Goal: Register for event/course

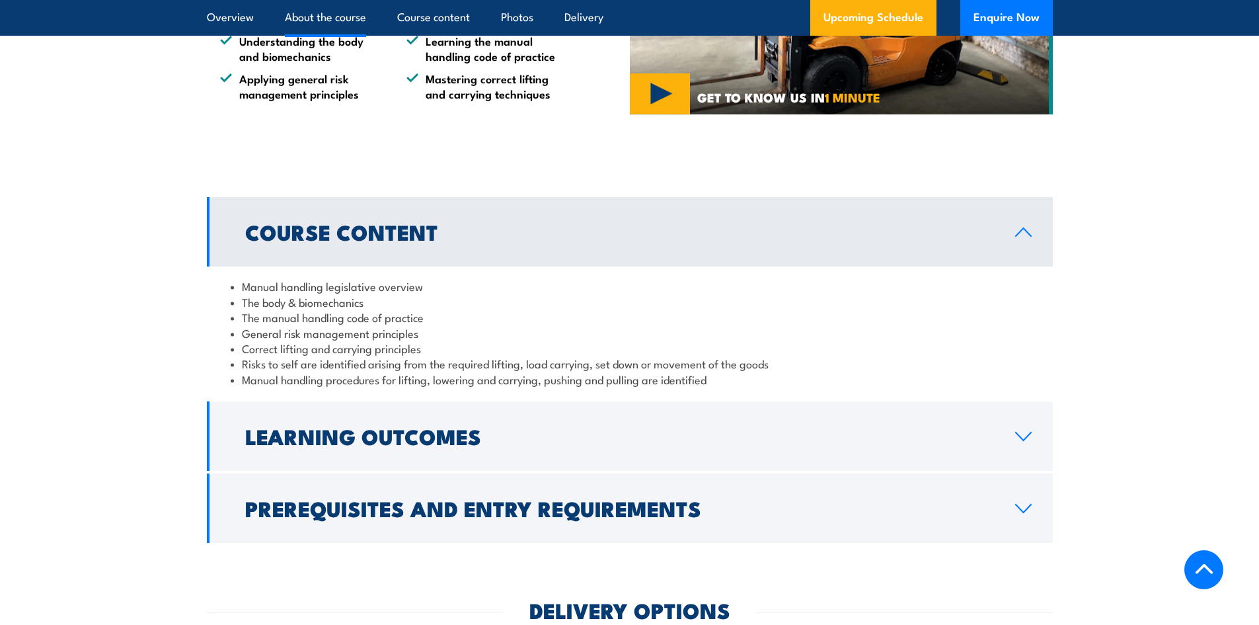
scroll to position [1256, 0]
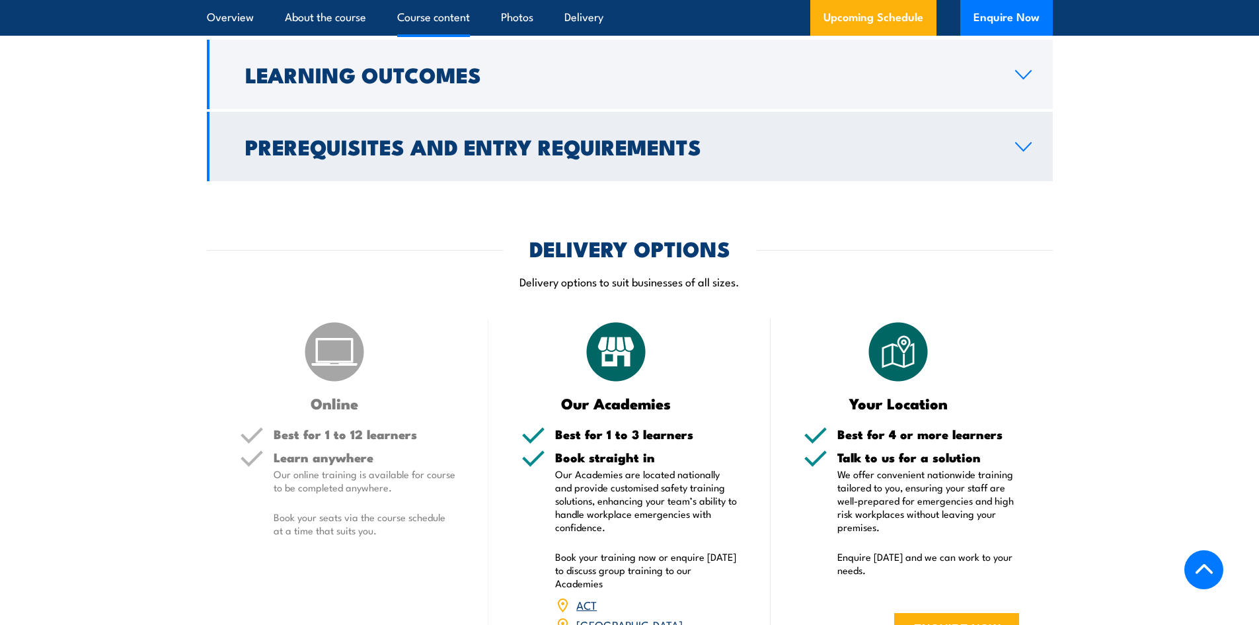
click at [598, 155] on h2 "Prerequisites and Entry Requirements" at bounding box center [619, 146] width 749 height 19
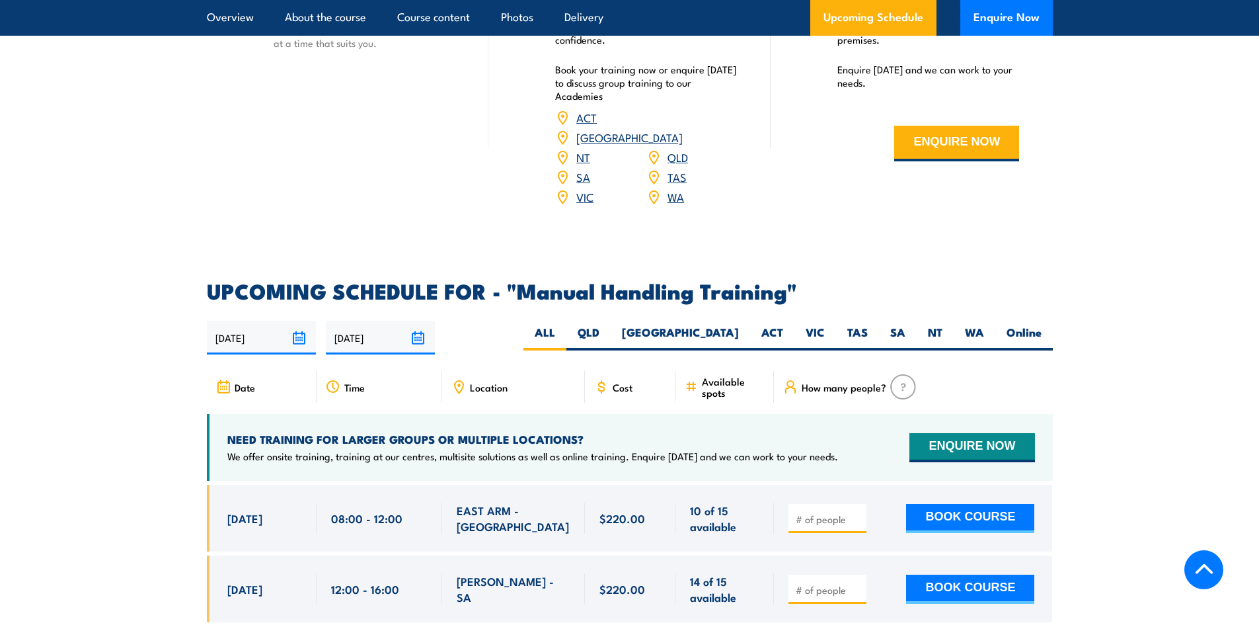
scroll to position [1919, 0]
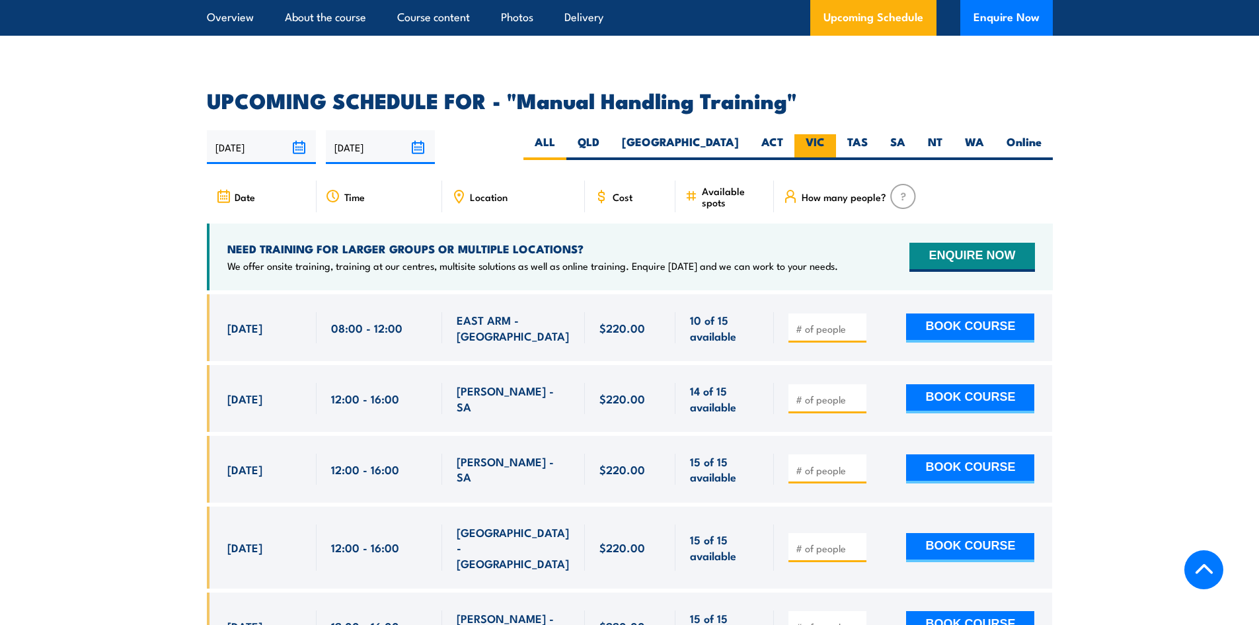
click at [830, 134] on label "VIC" at bounding box center [815, 147] width 42 height 26
click at [830, 134] on input "VIC" at bounding box center [829, 138] width 9 height 9
radio input "true"
click at [819, 134] on label "VIC" at bounding box center [815, 147] width 42 height 26
click at [825, 134] on input "VIC" at bounding box center [829, 138] width 9 height 9
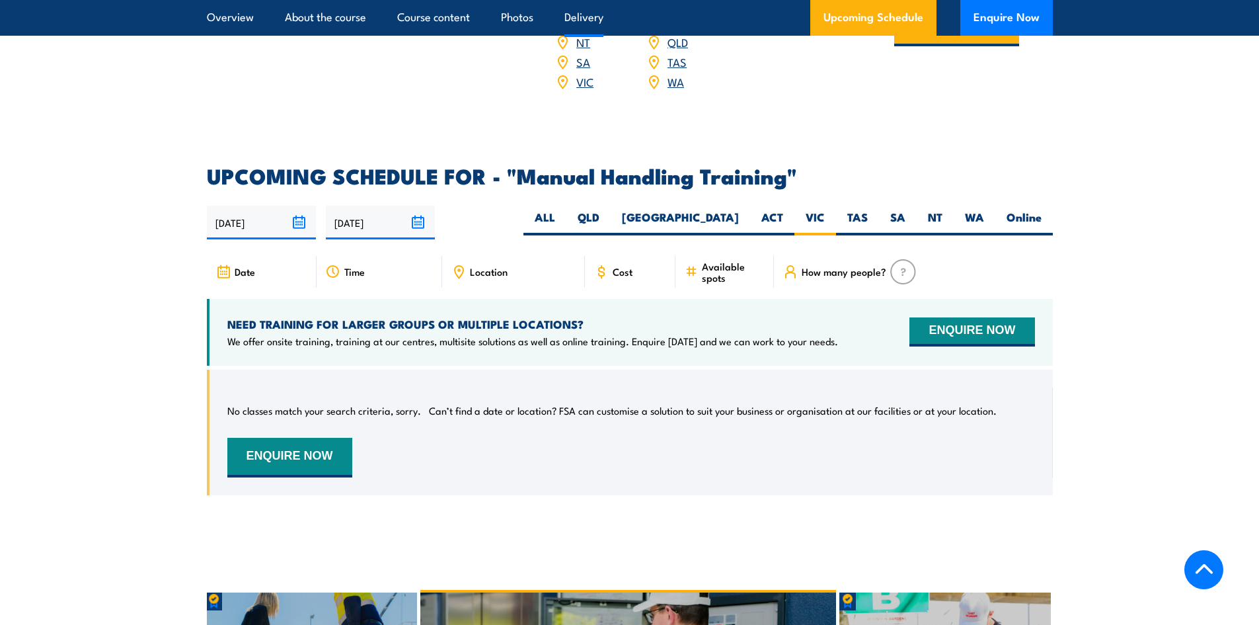
scroll to position [2018, 0]
